Goal: Register for event/course

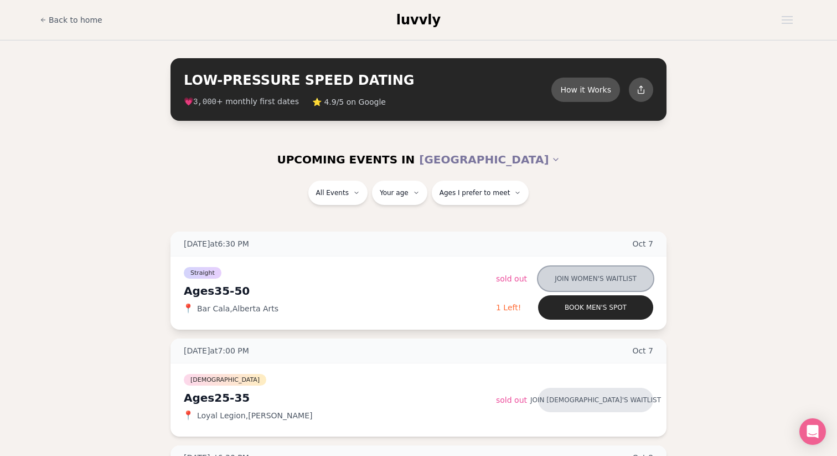
click at [606, 280] on button "Join women's waitlist" at bounding box center [595, 278] width 115 height 24
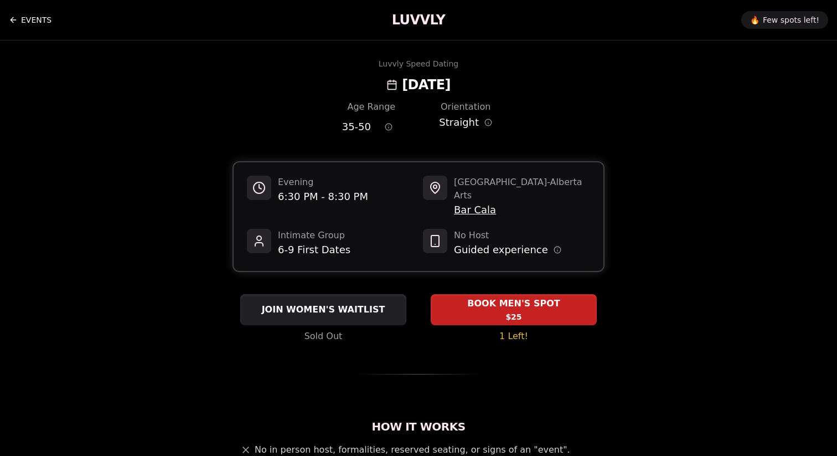
click at [14, 20] on icon "Back to events" at bounding box center [13, 20] width 5 height 0
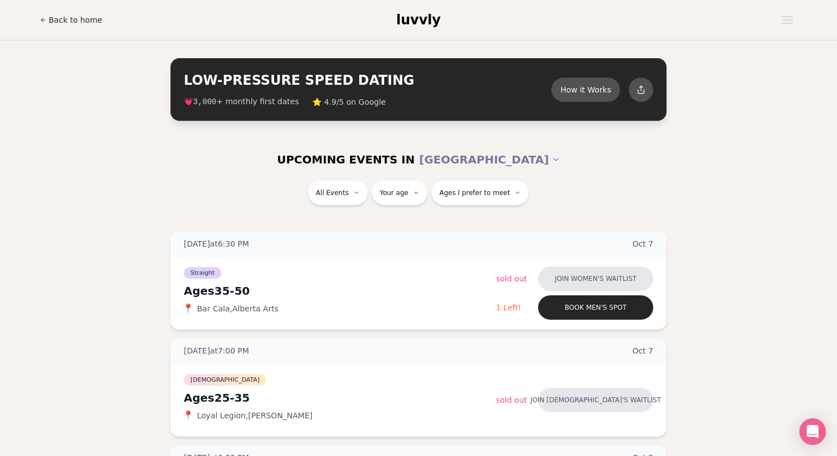
click at [50, 27] on link "Back to home" at bounding box center [71, 20] width 63 height 22
